Goal: Transaction & Acquisition: Purchase product/service

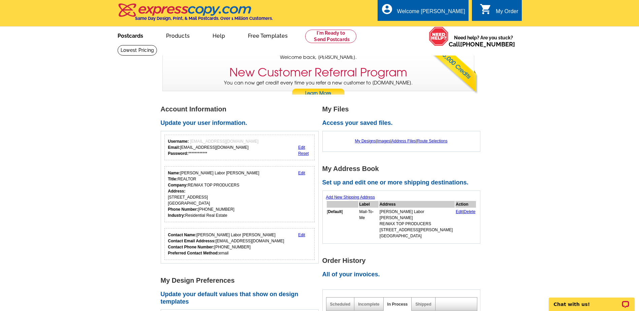
click at [129, 36] on link "Postcards" at bounding box center [130, 35] width 47 height 16
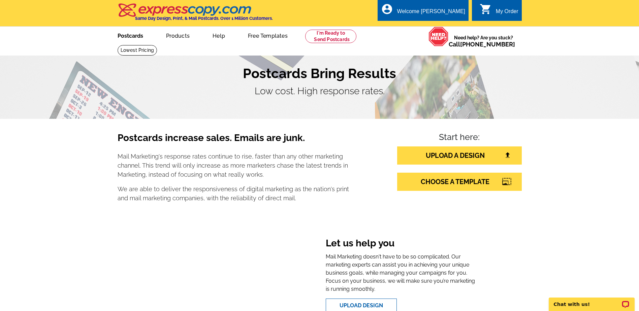
click at [128, 35] on link "Postcards" at bounding box center [130, 35] width 47 height 16
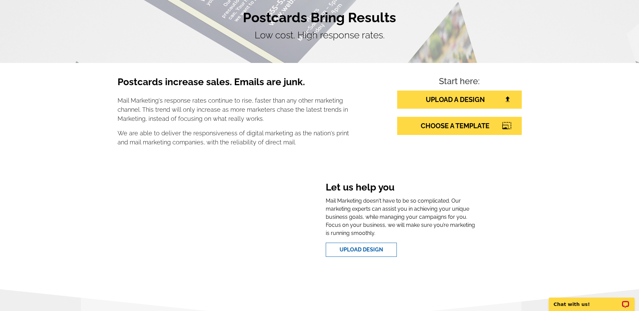
scroll to position [56, 0]
click at [466, 124] on link "CHOOSE A TEMPLATE" at bounding box center [459, 125] width 125 height 18
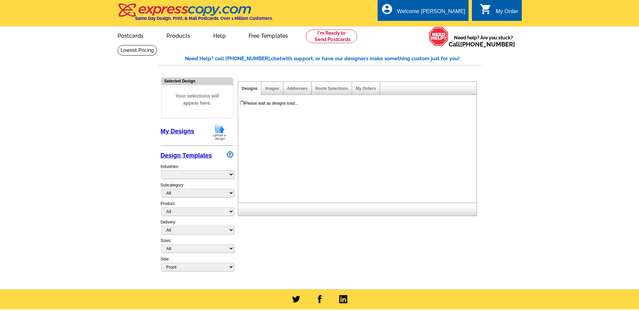
select select "785"
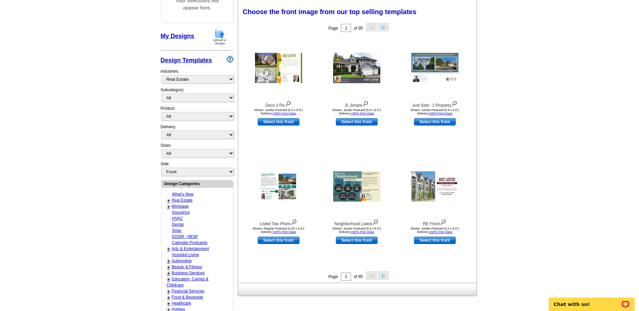
scroll to position [78, 0]
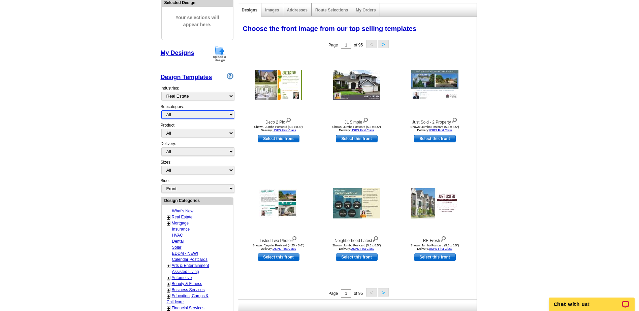
click at [231, 113] on select "All RE/MAX® Referrals Keller Williams® Berkshire Hathaway Home Services Century…" at bounding box center [197, 114] width 73 height 8
select select "789"
click at [161, 111] on select "All RE/MAX® Referrals Keller Williams® Berkshire Hathaway Home Services Century…" at bounding box center [197, 114] width 73 height 8
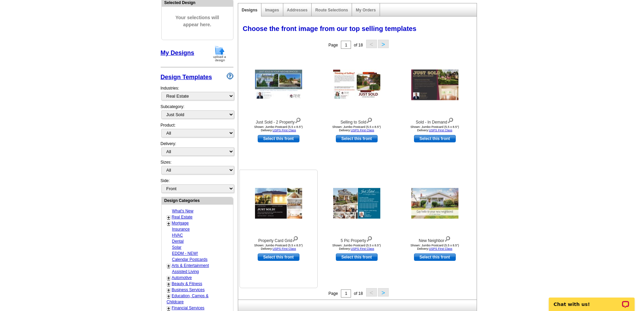
click at [280, 256] on link "Select this front" at bounding box center [279, 256] width 42 height 7
select select "2"
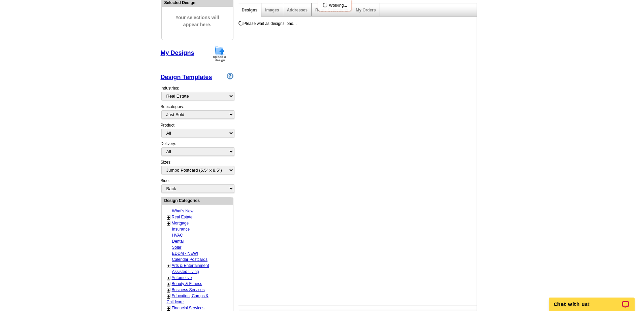
scroll to position [0, 0]
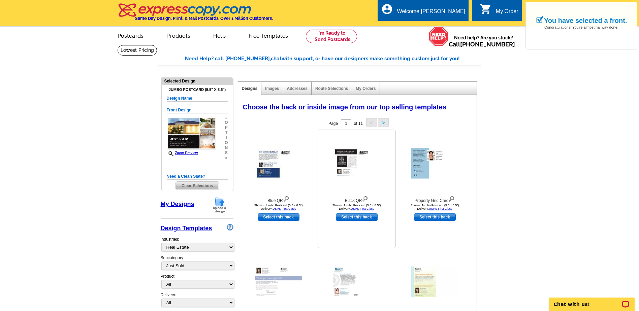
click at [348, 162] on img at bounding box center [356, 163] width 47 height 32
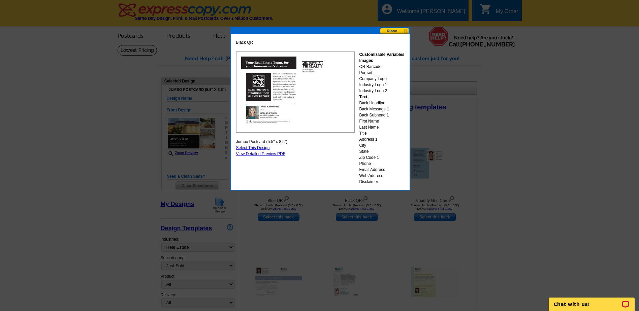
click at [263, 147] on link "Select This Design" at bounding box center [253, 147] width 34 height 5
select select "front"
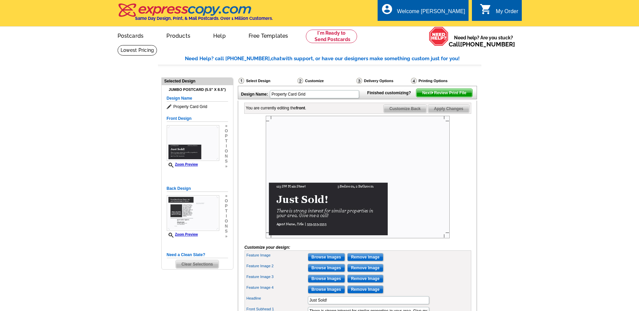
click at [547, 120] on main "Need Help? call [PHONE_NUMBER], chat with support, or have our designers make s…" at bounding box center [319, 243] width 639 height 396
click at [439, 97] on span "Next Review Print File" at bounding box center [444, 93] width 56 height 8
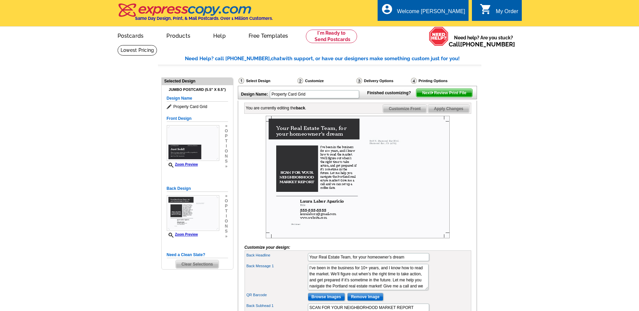
click at [444, 97] on span "Next Review Print File" at bounding box center [444, 93] width 56 height 8
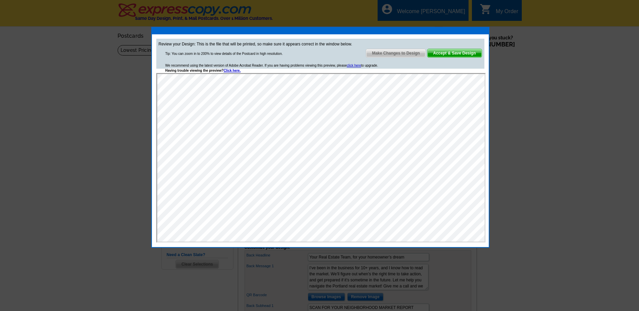
click at [456, 53] on span "Accept & Save Design" at bounding box center [454, 53] width 54 height 8
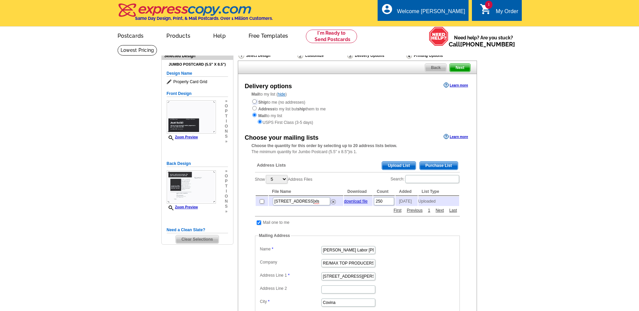
click at [254, 102] on input "radio" at bounding box center [254, 101] width 4 height 4
radio input "true"
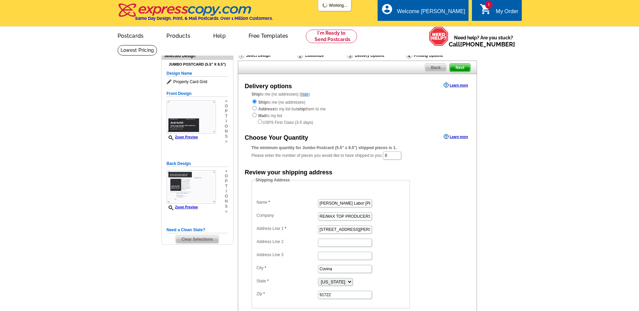
click at [255, 108] on input "radio" at bounding box center [254, 108] width 4 height 4
radio input "true"
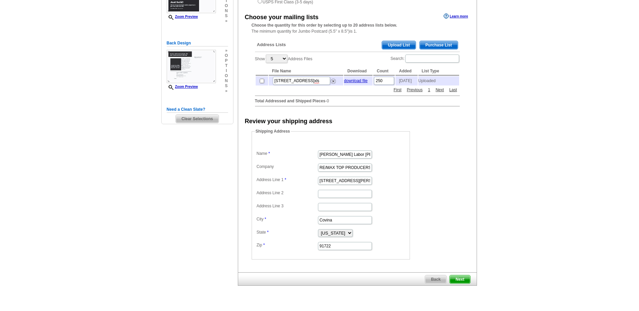
scroll to position [101, 0]
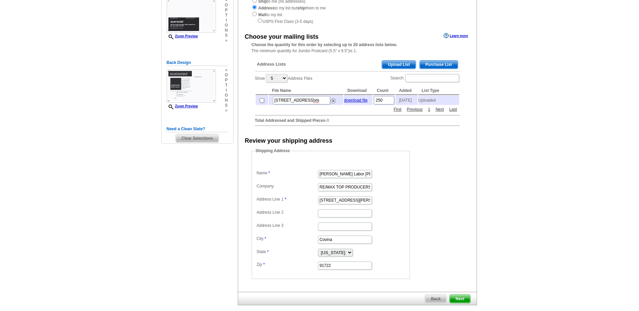
click at [461, 302] on span "Next" at bounding box center [459, 299] width 20 height 8
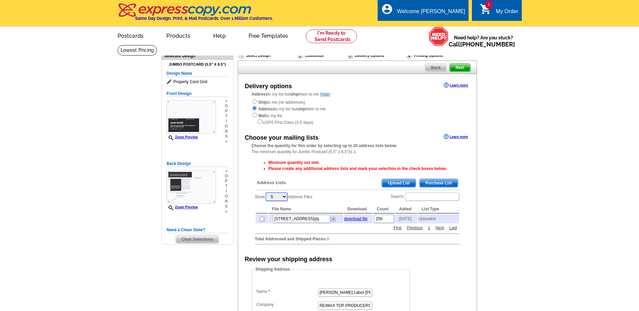
click at [285, 197] on select "5 10 25 50 100" at bounding box center [277, 197] width 22 height 8
select select "100"
click at [266, 193] on select "5 10 25 50 100" at bounding box center [277, 197] width 22 height 8
click at [458, 68] on span "Next" at bounding box center [459, 68] width 20 height 8
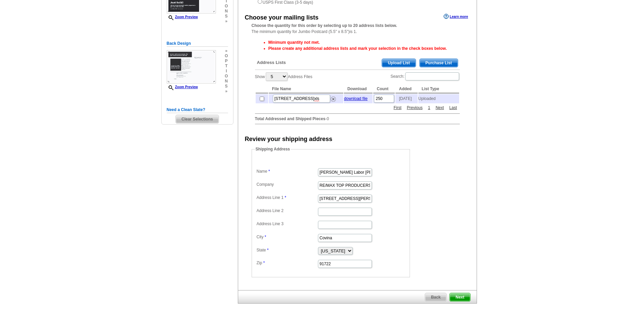
scroll to position [135, 0]
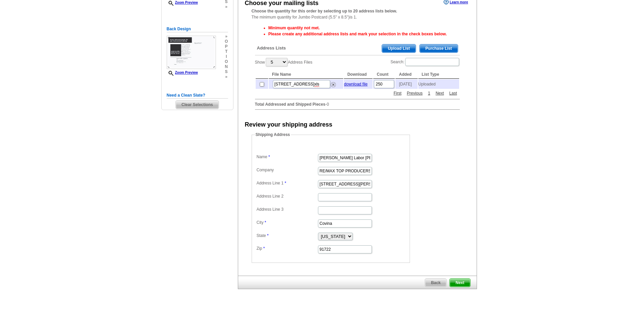
click at [464, 287] on span "Next" at bounding box center [459, 283] width 20 height 8
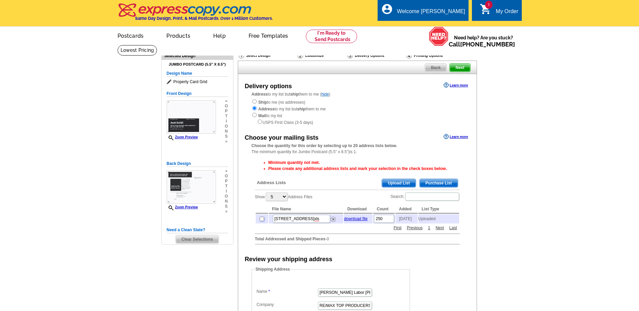
click at [261, 221] on input "checkbox" at bounding box center [262, 219] width 4 height 4
checkbox input "true"
click at [461, 68] on span "Next" at bounding box center [459, 68] width 20 height 8
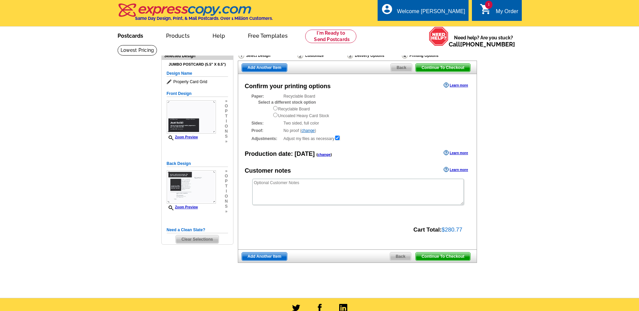
click at [133, 36] on link "Postcards" at bounding box center [130, 35] width 47 height 16
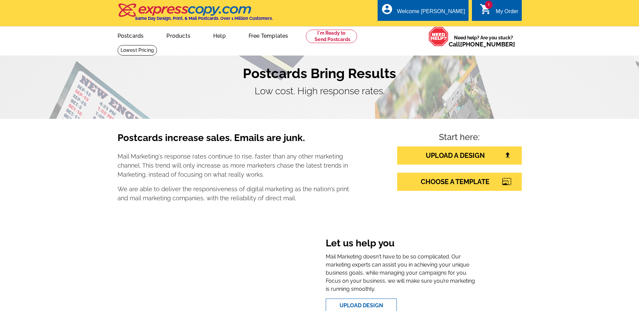
click at [509, 11] on div "My Order" at bounding box center [506, 12] width 23 height 9
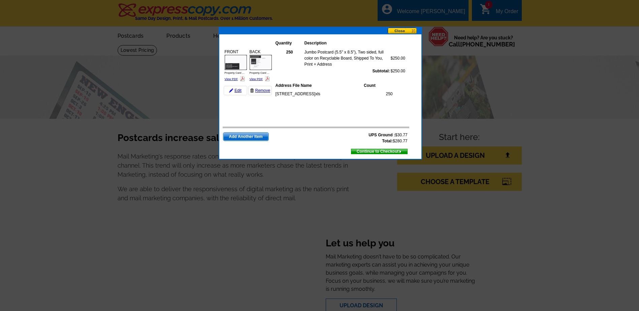
click at [403, 31] on button at bounding box center [404, 31] width 34 height 7
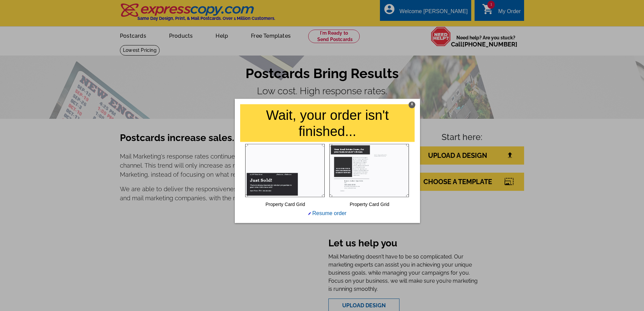
click at [413, 105] on div "X" at bounding box center [411, 105] width 7 height 7
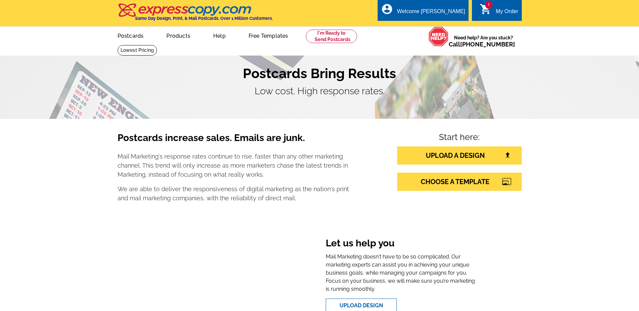
click at [490, 11] on icon "shopping_cart" at bounding box center [485, 9] width 12 height 12
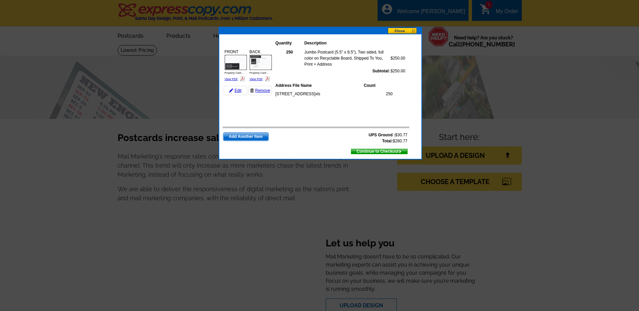
click at [399, 30] on button at bounding box center [404, 31] width 34 height 7
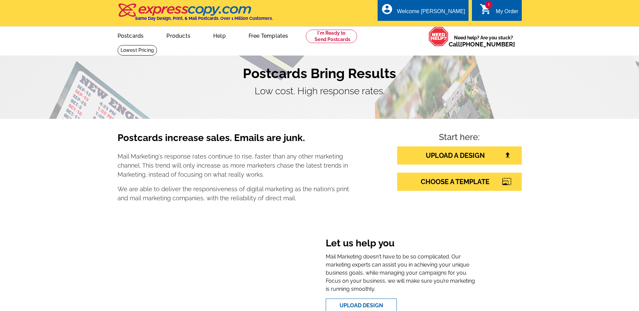
click at [487, 7] on span "1" at bounding box center [488, 5] width 7 height 8
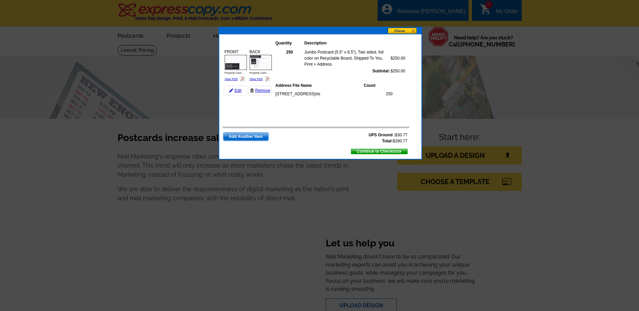
click at [401, 31] on button at bounding box center [404, 31] width 34 height 7
